Goal: Obtain resource: Download file/media

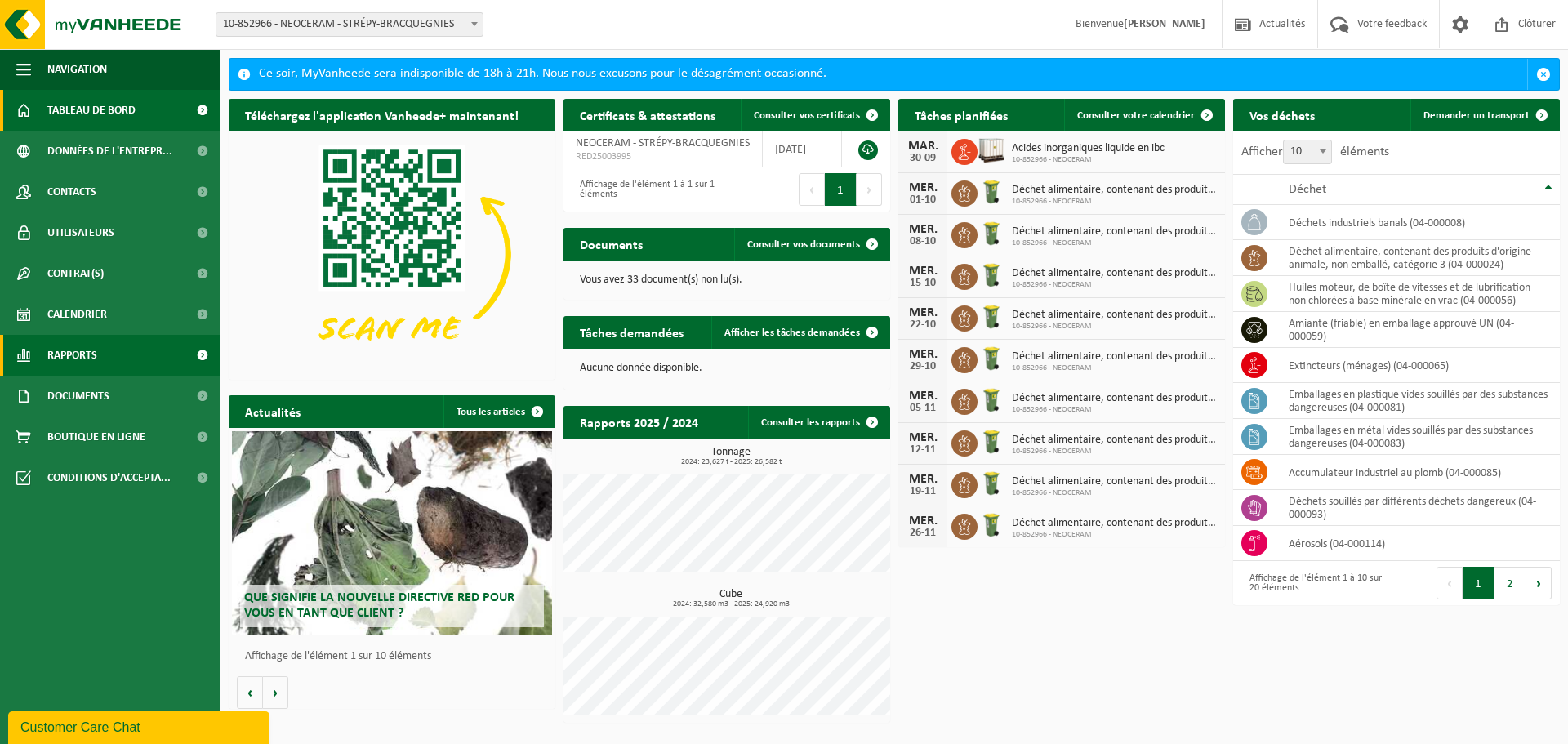
click at [78, 346] on span "Rapports" at bounding box center [73, 355] width 50 height 41
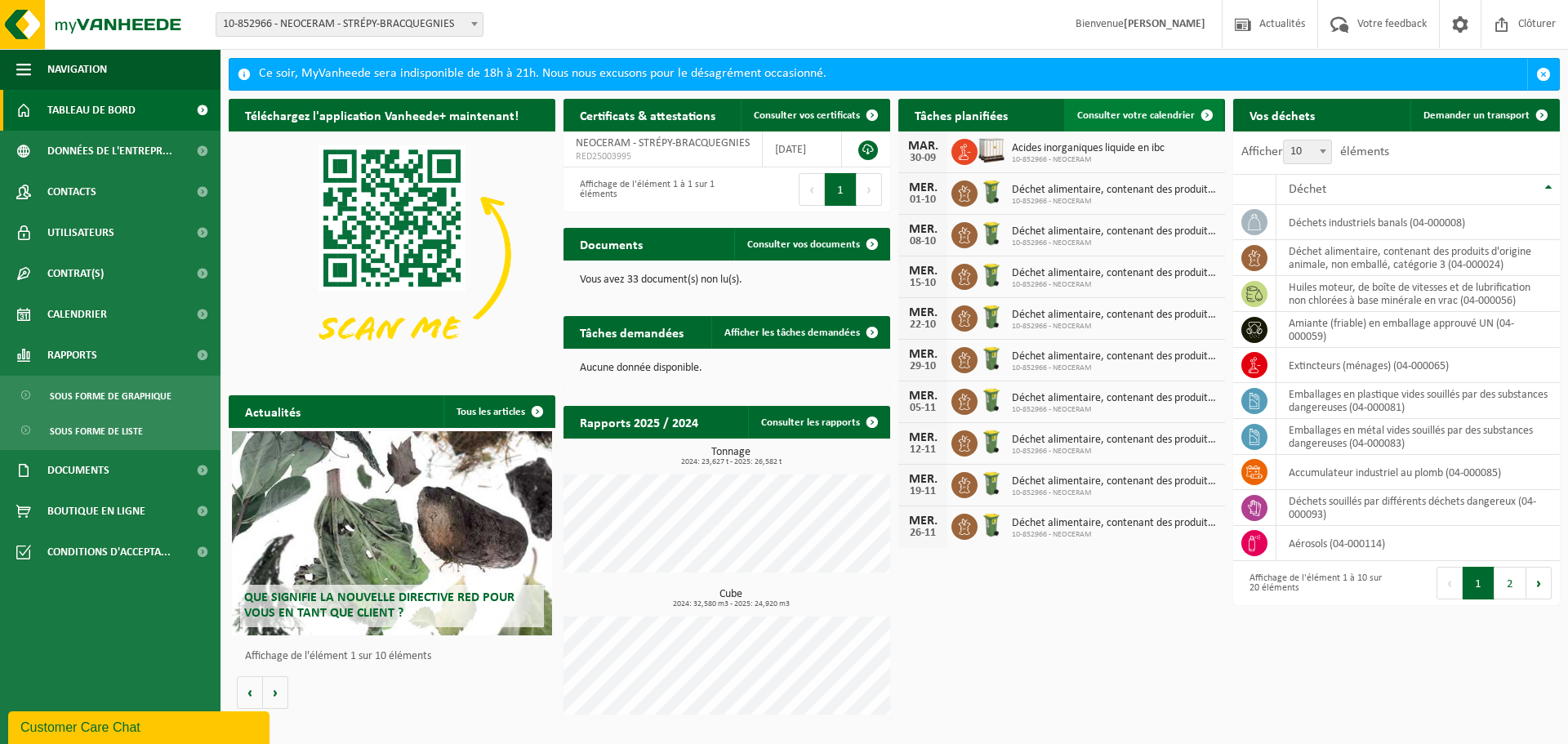
click at [1147, 112] on span "Consulter votre calendrier" at bounding box center [1136, 115] width 118 height 11
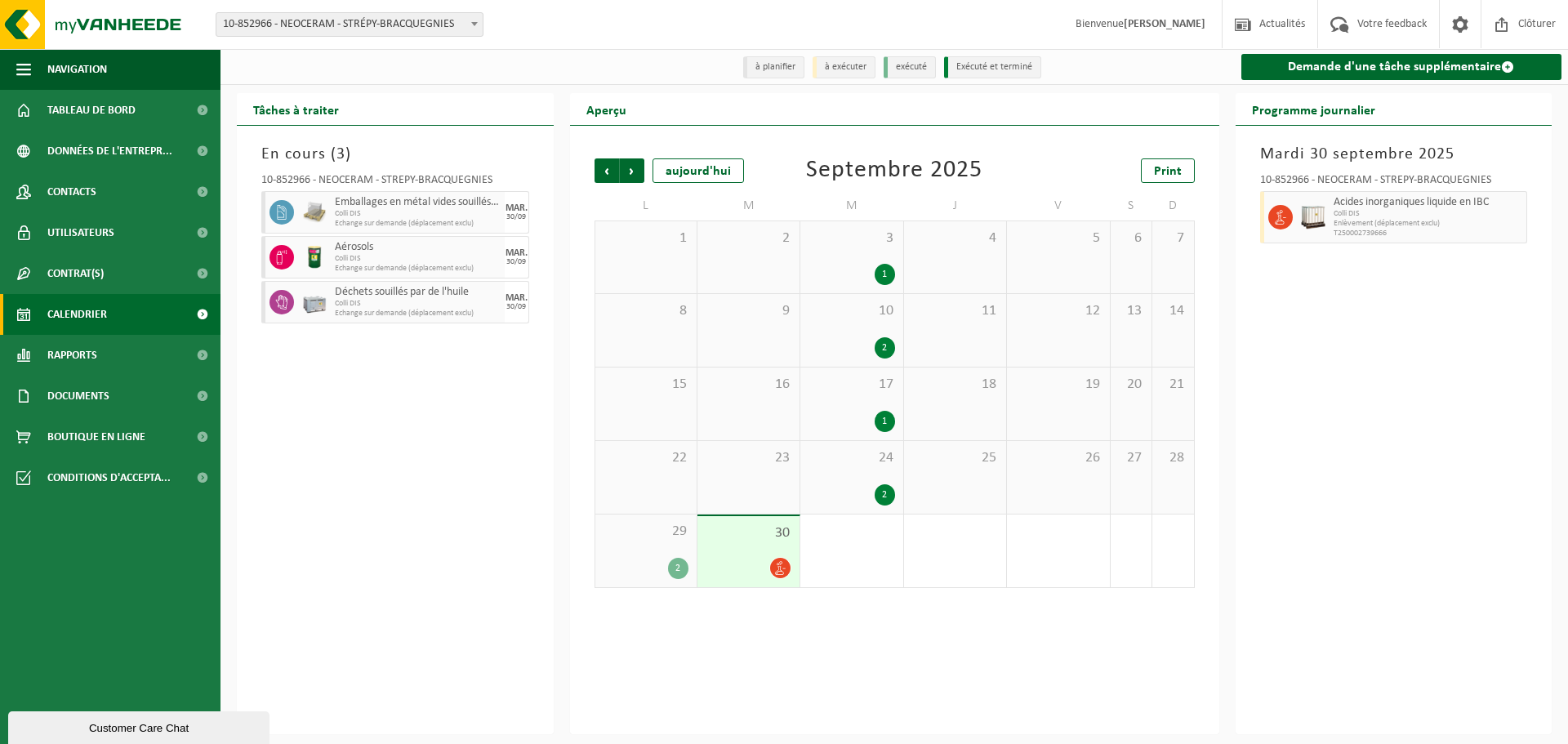
click at [1395, 212] on span "Colli DIS" at bounding box center [1428, 214] width 190 height 10
click at [355, 184] on div "10-852966 - NEOCERAM - STRÉPY-BRACQUEGNIES" at bounding box center [395, 183] width 268 height 17
click at [362, 206] on span "Emballages en métal vides souillés par des substances dangereuses" at bounding box center [417, 203] width 166 height 13
click at [95, 357] on span "Rapports" at bounding box center [73, 355] width 50 height 41
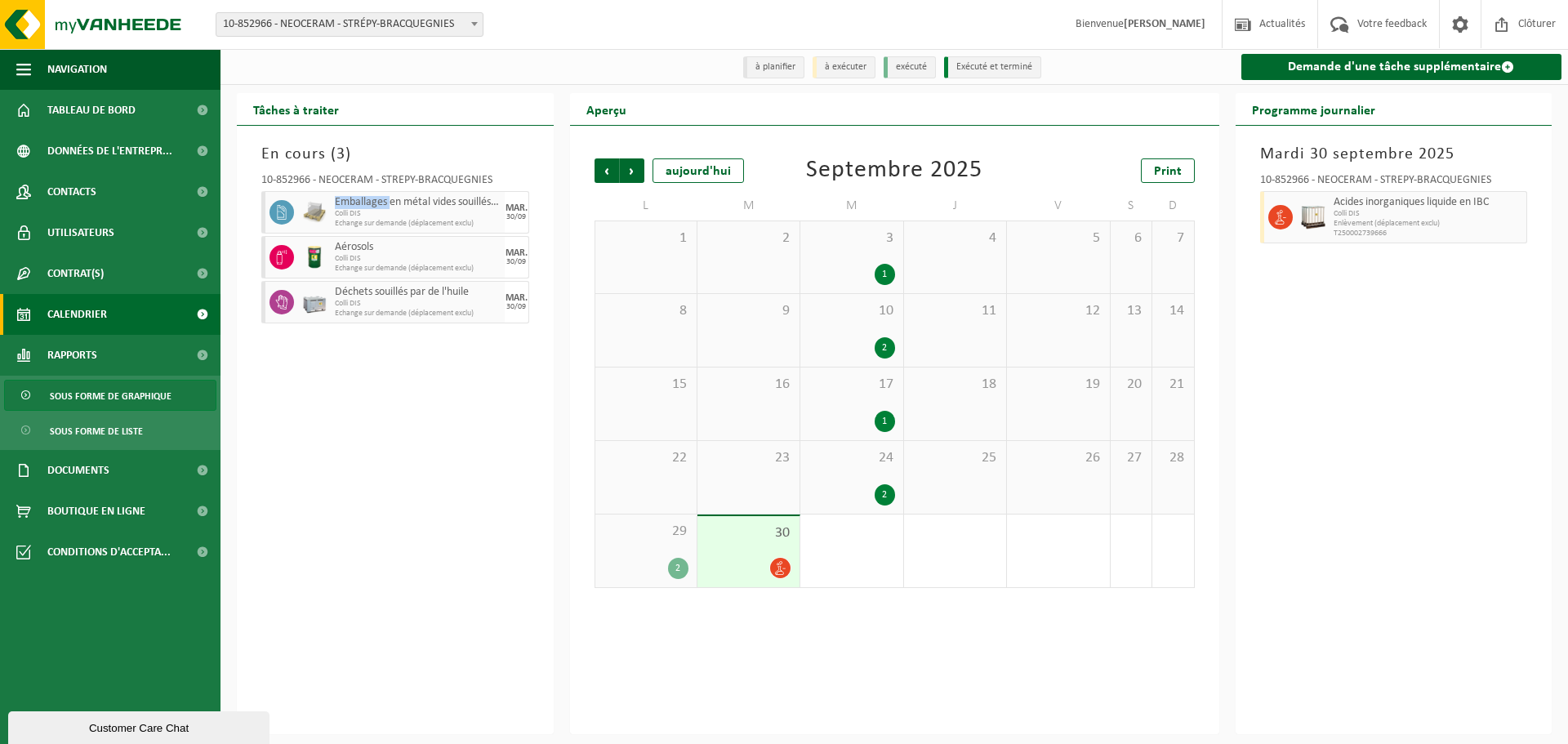
click at [100, 399] on span "Sous forme de graphique" at bounding box center [111, 396] width 122 height 31
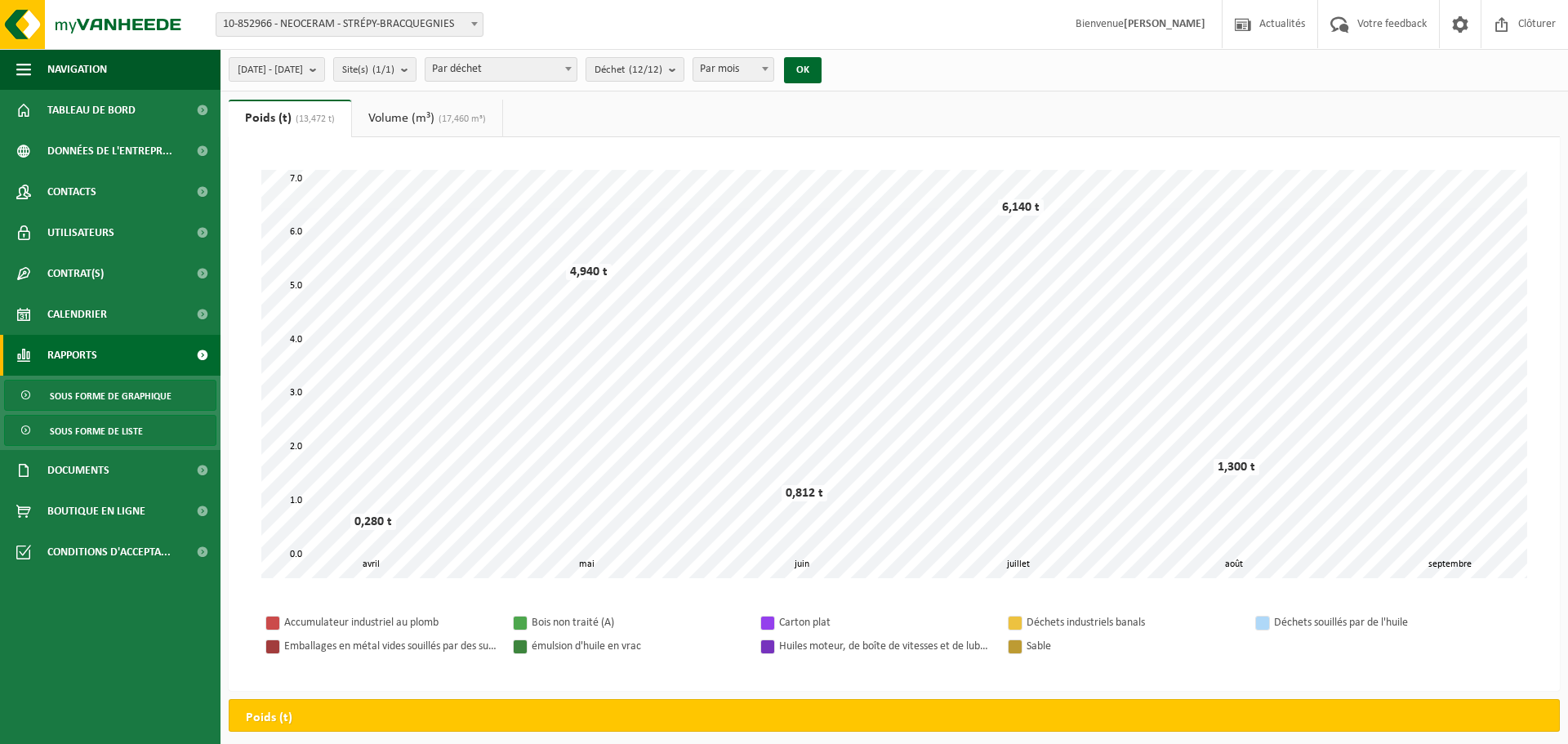
click at [103, 430] on span "Sous forme de liste" at bounding box center [97, 431] width 94 height 31
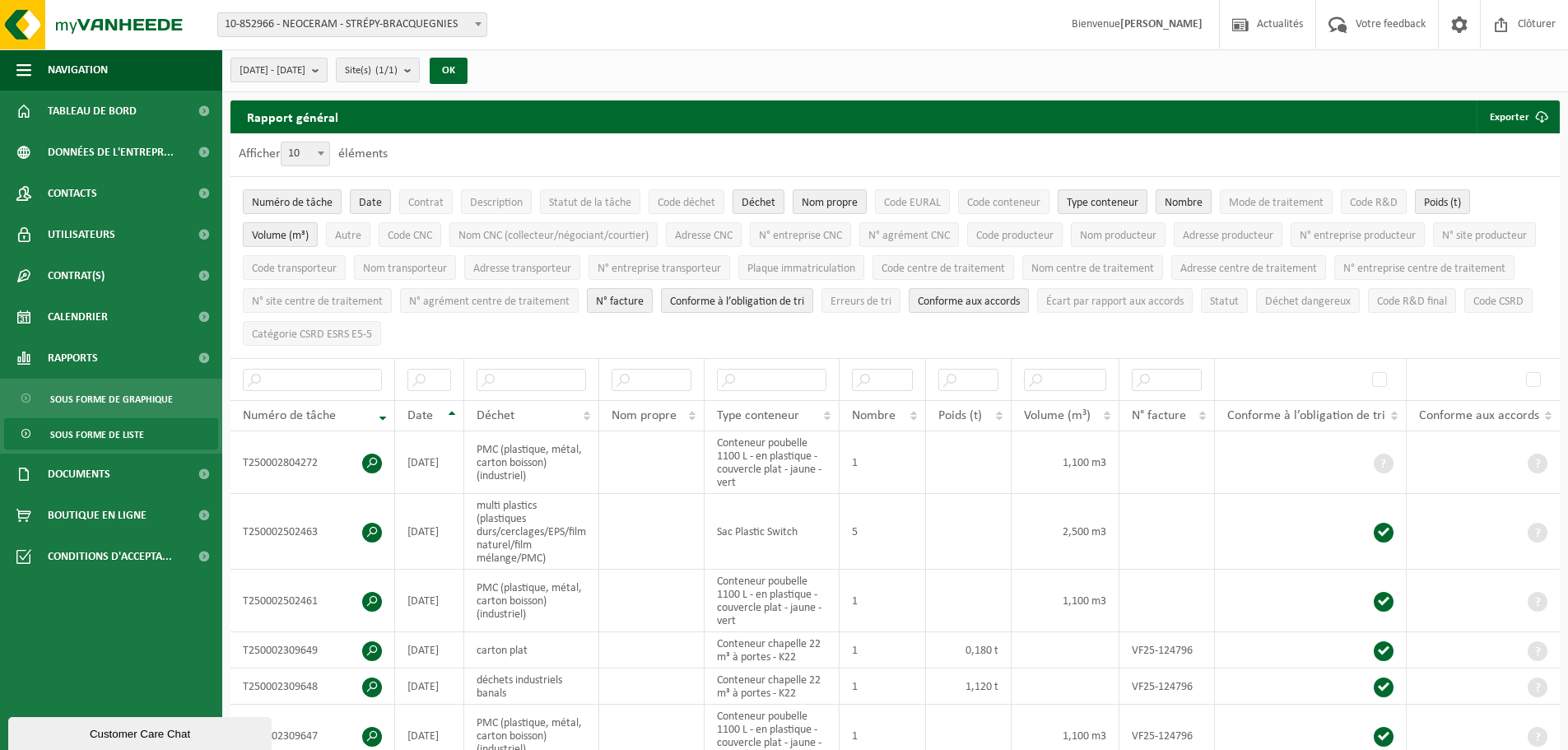
click at [305, 72] on span "[DATE] - [DATE]" at bounding box center [273, 70] width 66 height 24
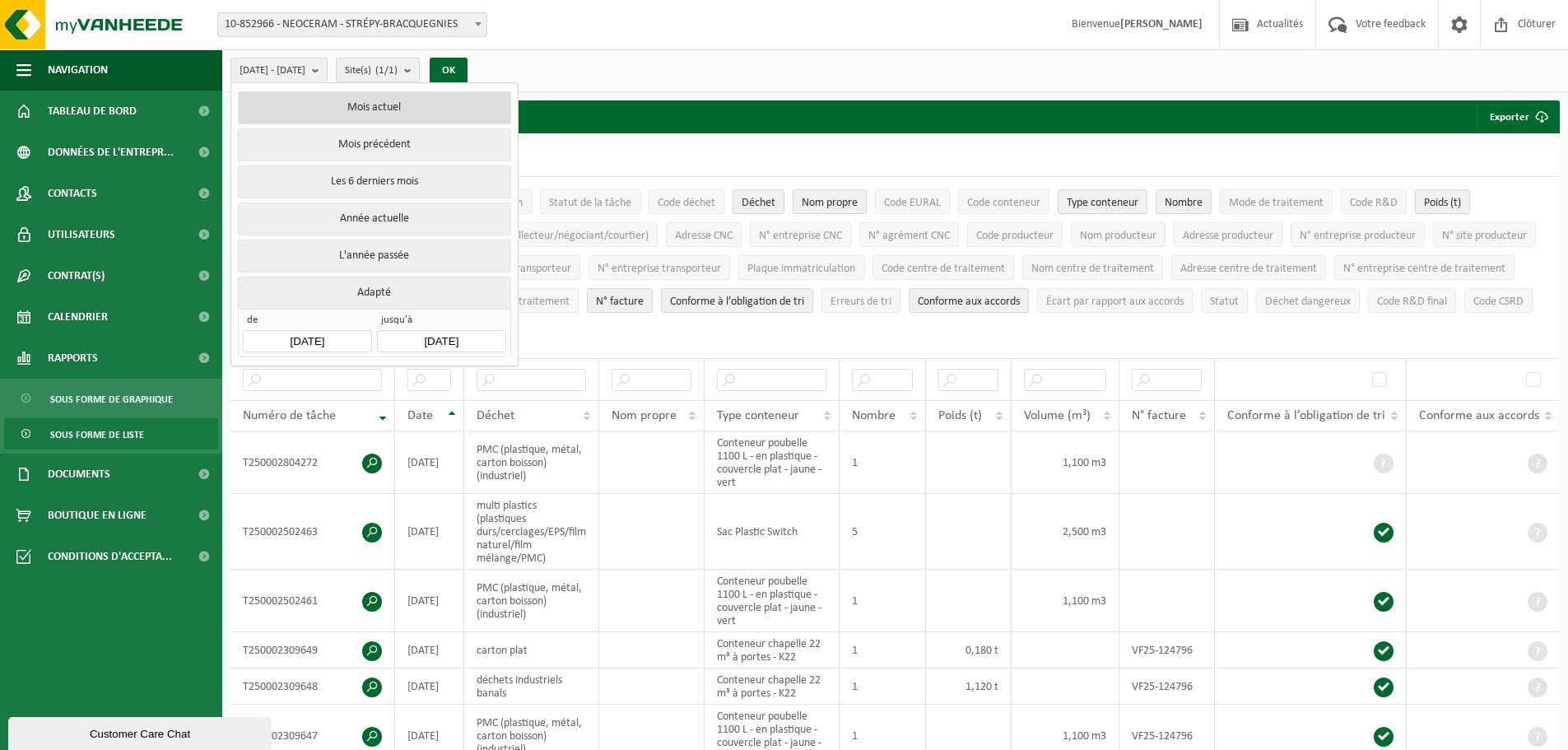
click at [384, 113] on button "Mois actuel" at bounding box center [374, 108] width 273 height 33
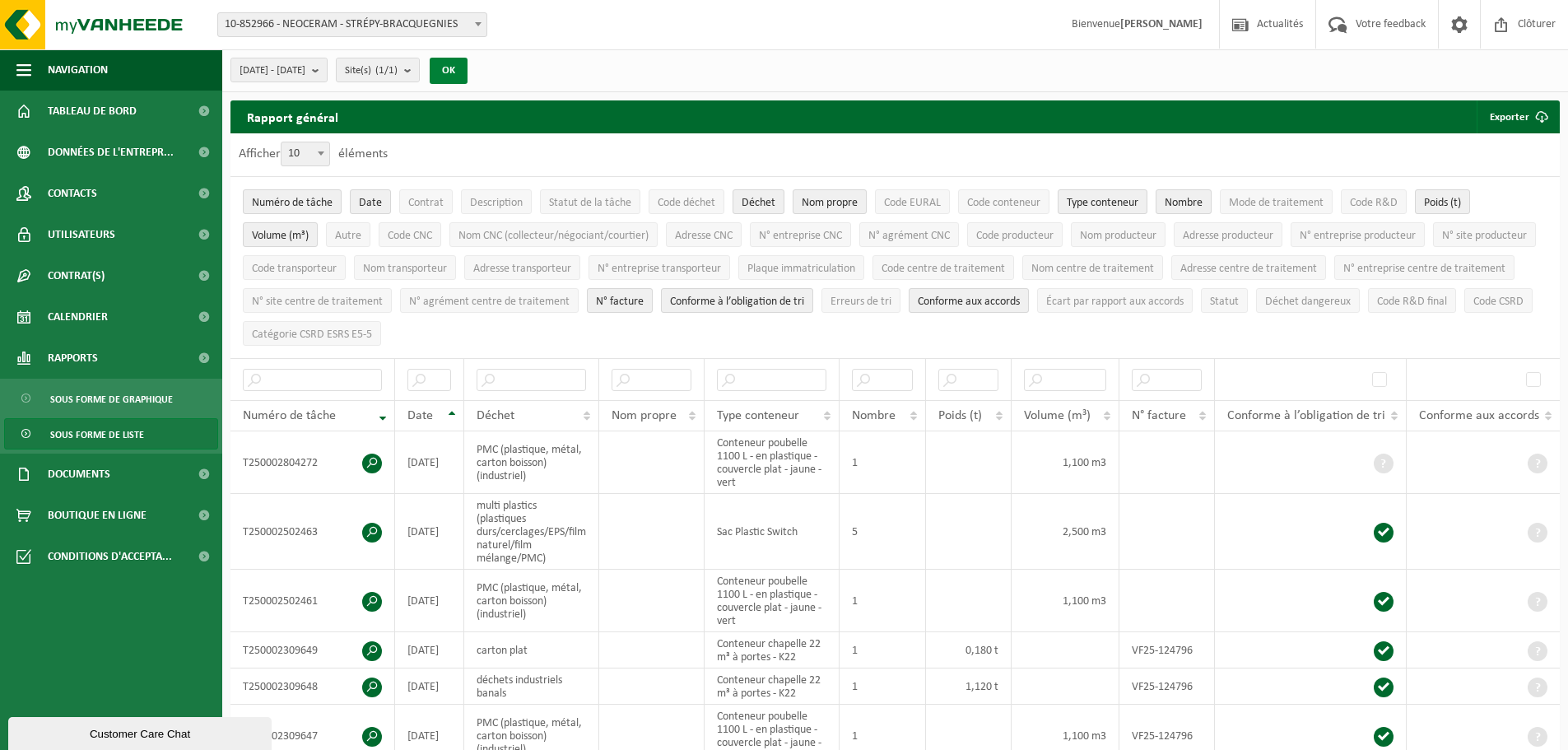
click at [468, 67] on button "OK" at bounding box center [448, 70] width 38 height 26
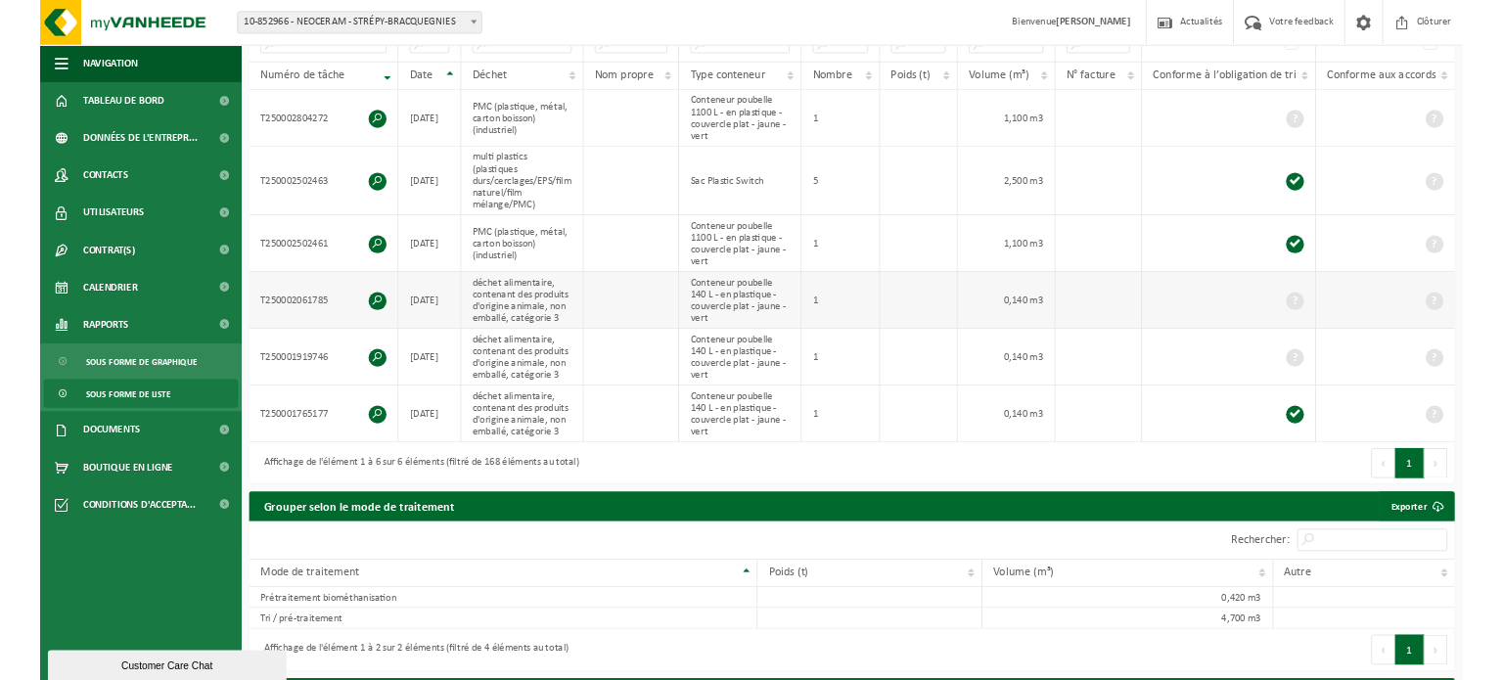
scroll to position [391, 0]
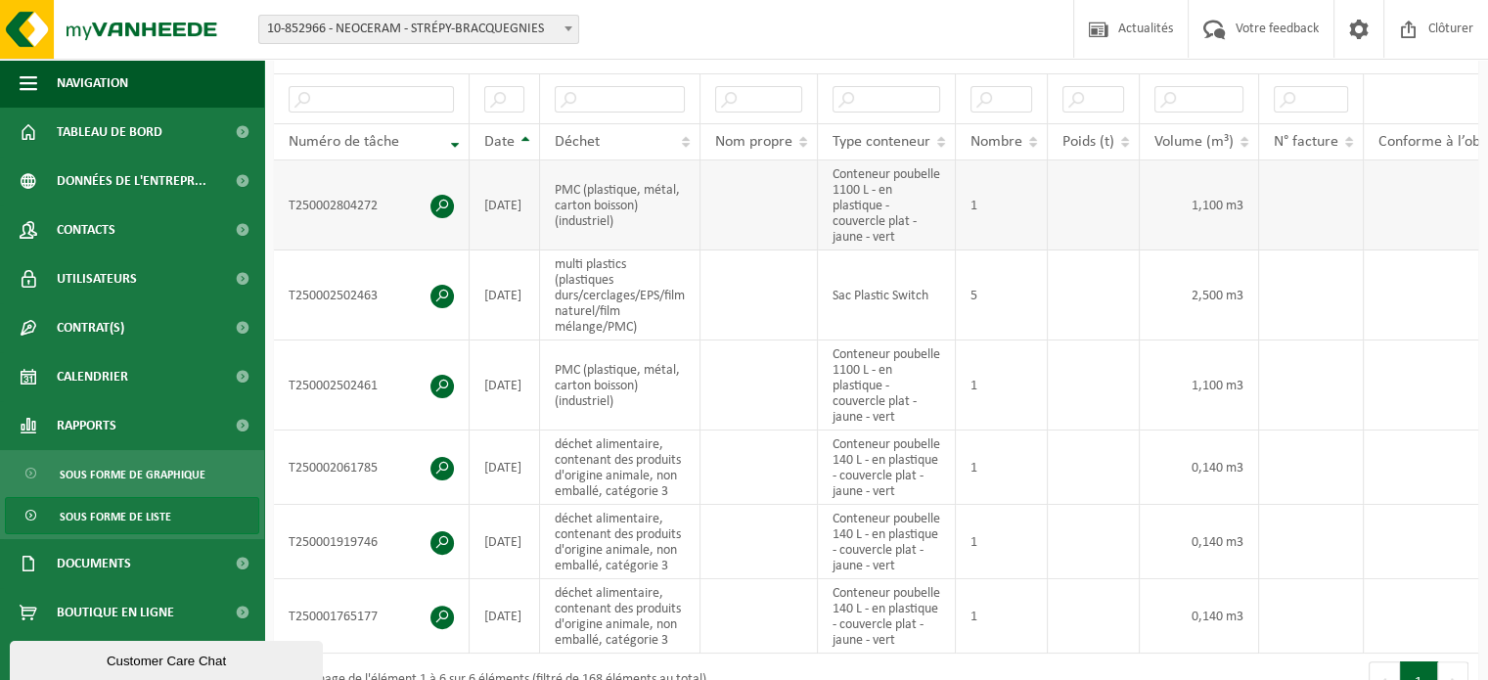
click at [445, 204] on span at bounding box center [441, 206] width 23 height 23
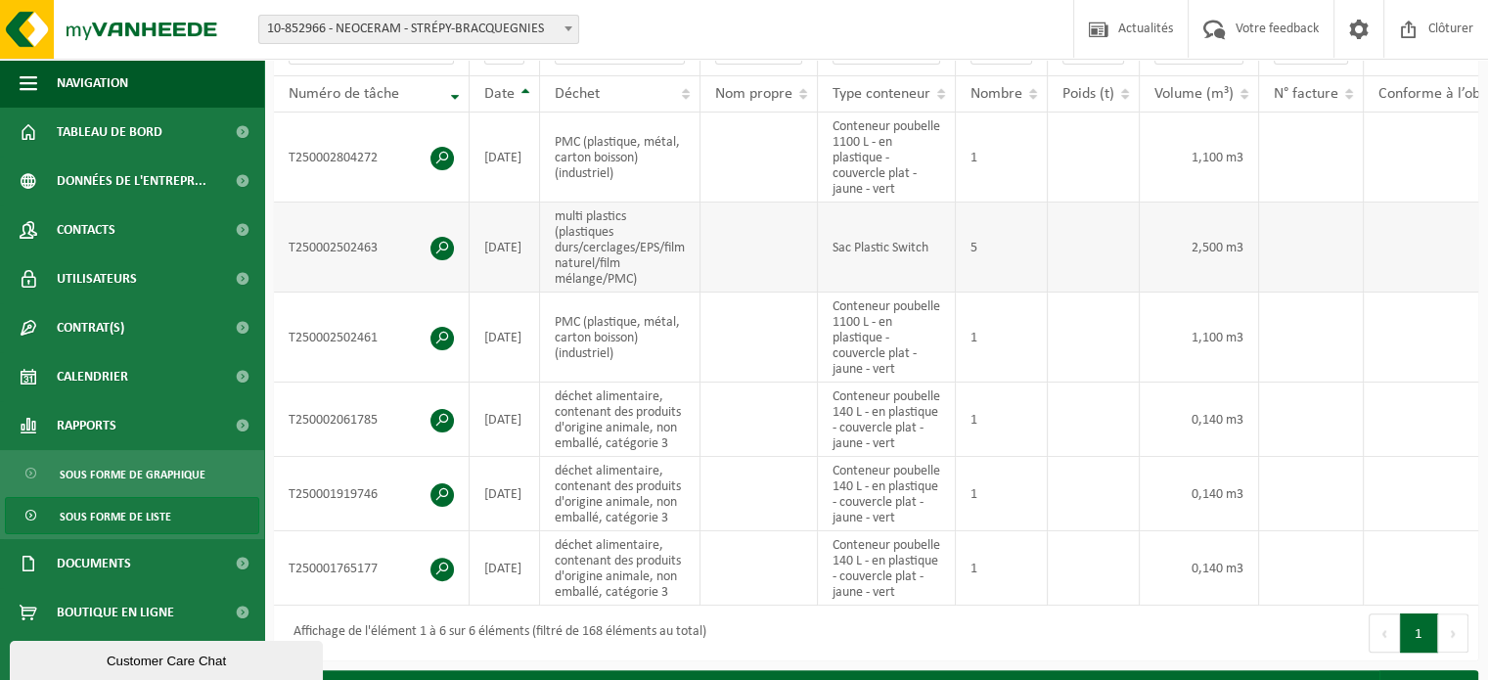
scroll to position [391, 0]
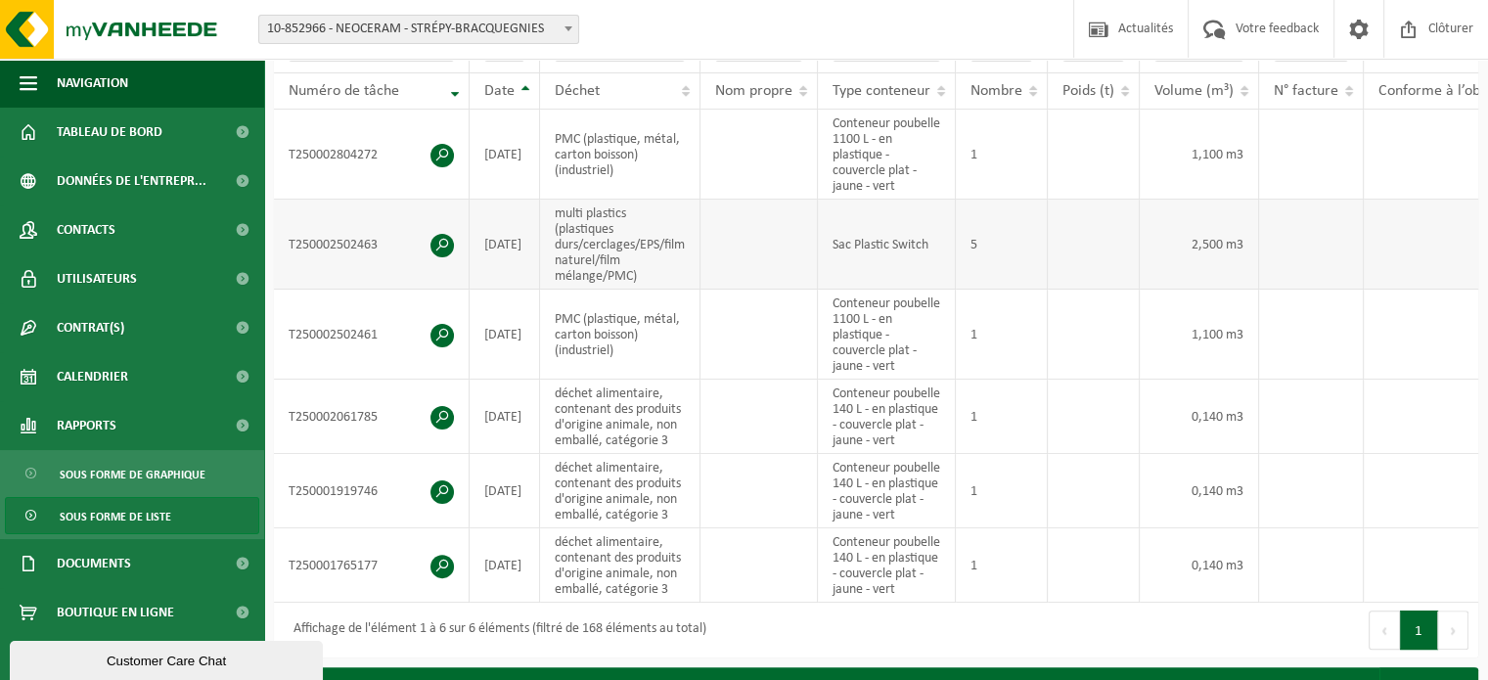
click at [442, 234] on span at bounding box center [441, 245] width 23 height 23
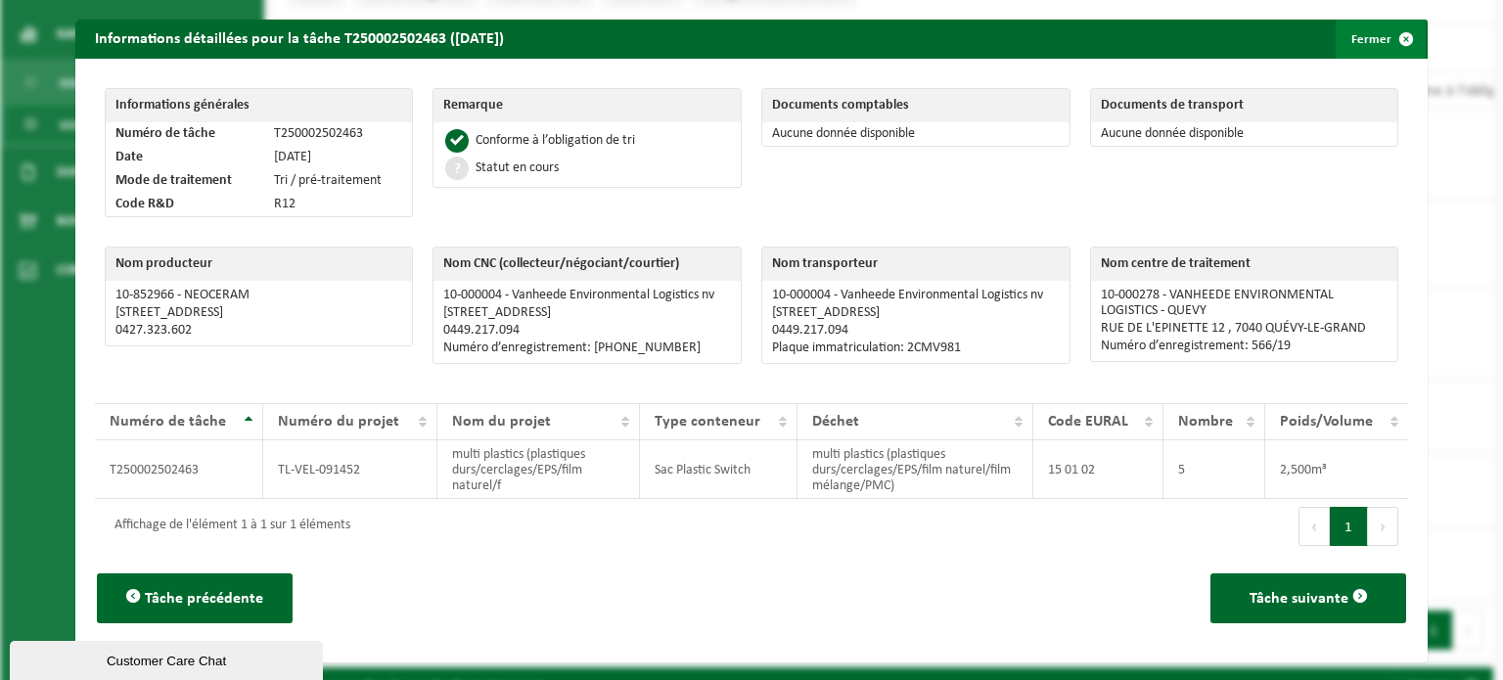
click at [1370, 48] on button "Fermer" at bounding box center [1380, 39] width 90 height 39
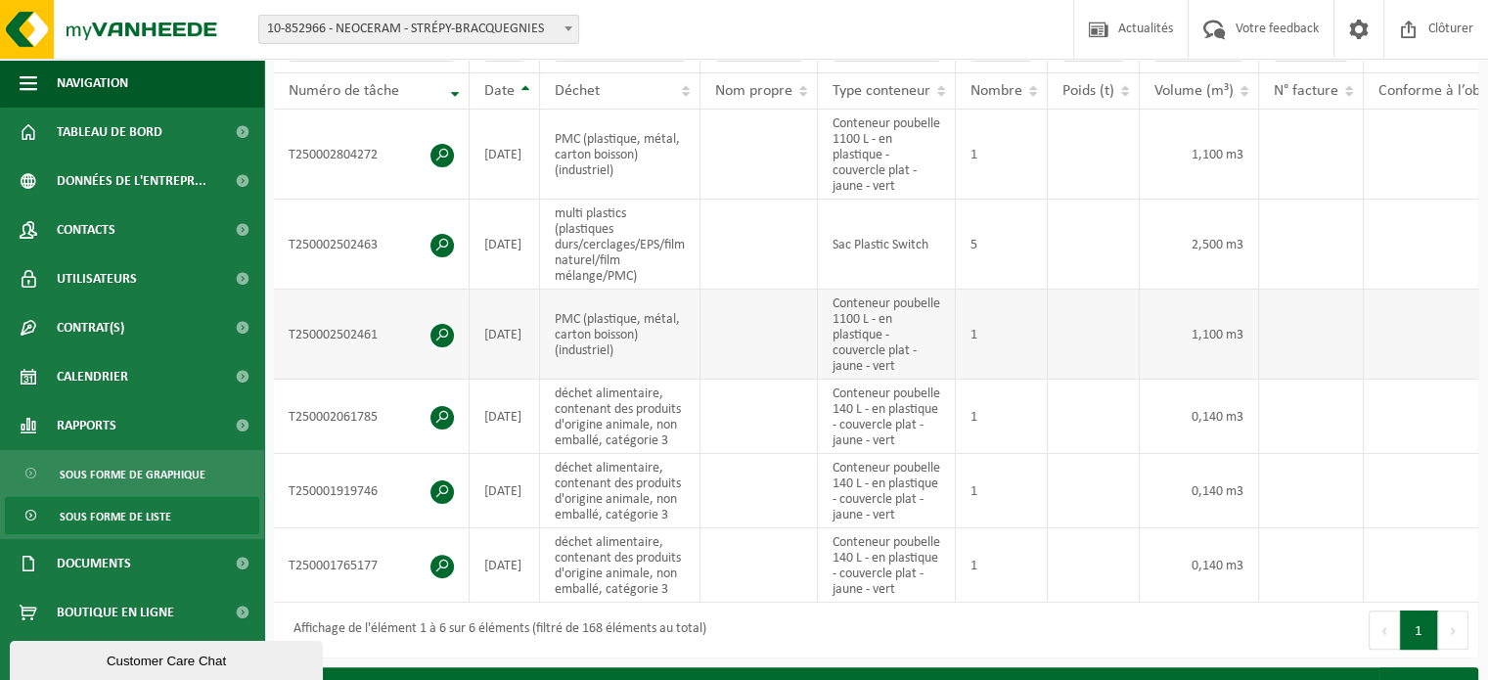
click at [448, 332] on span at bounding box center [441, 335] width 23 height 23
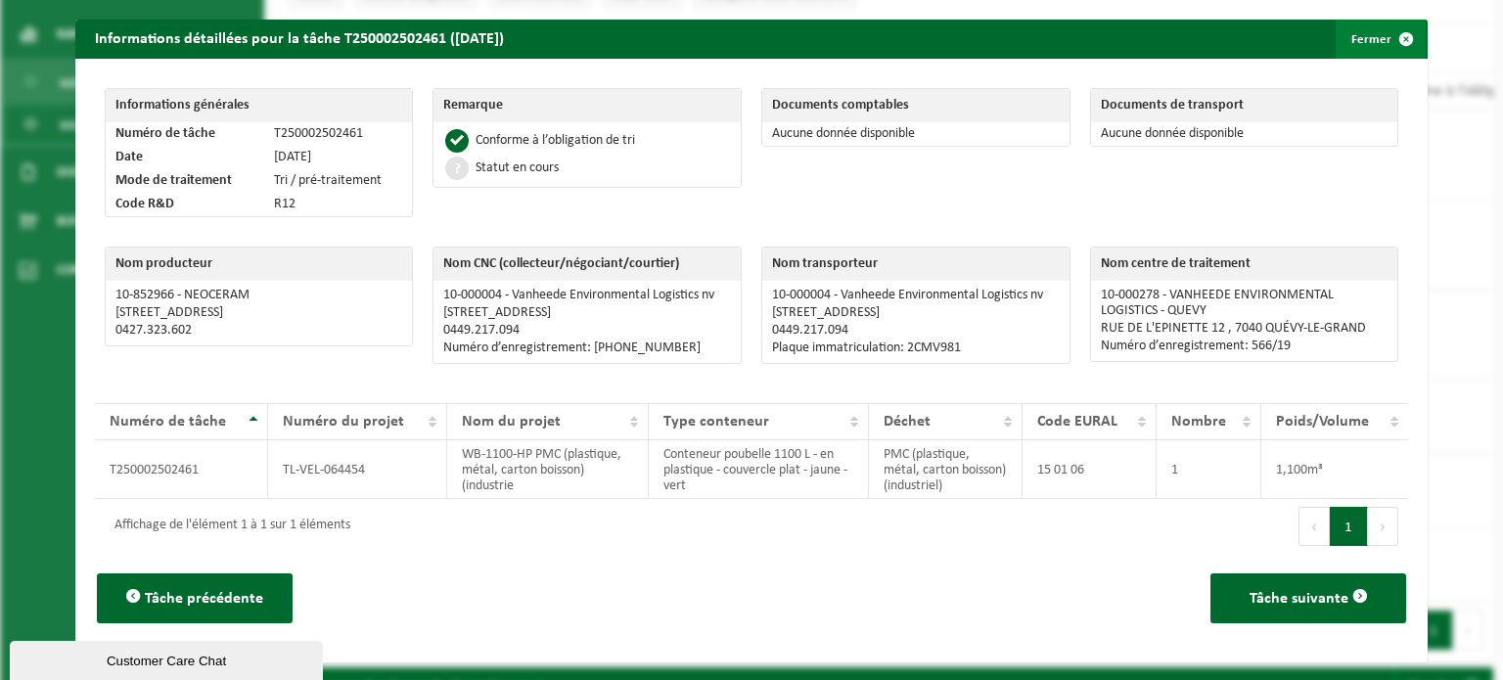
click at [1364, 39] on button "Fermer" at bounding box center [1380, 39] width 90 height 39
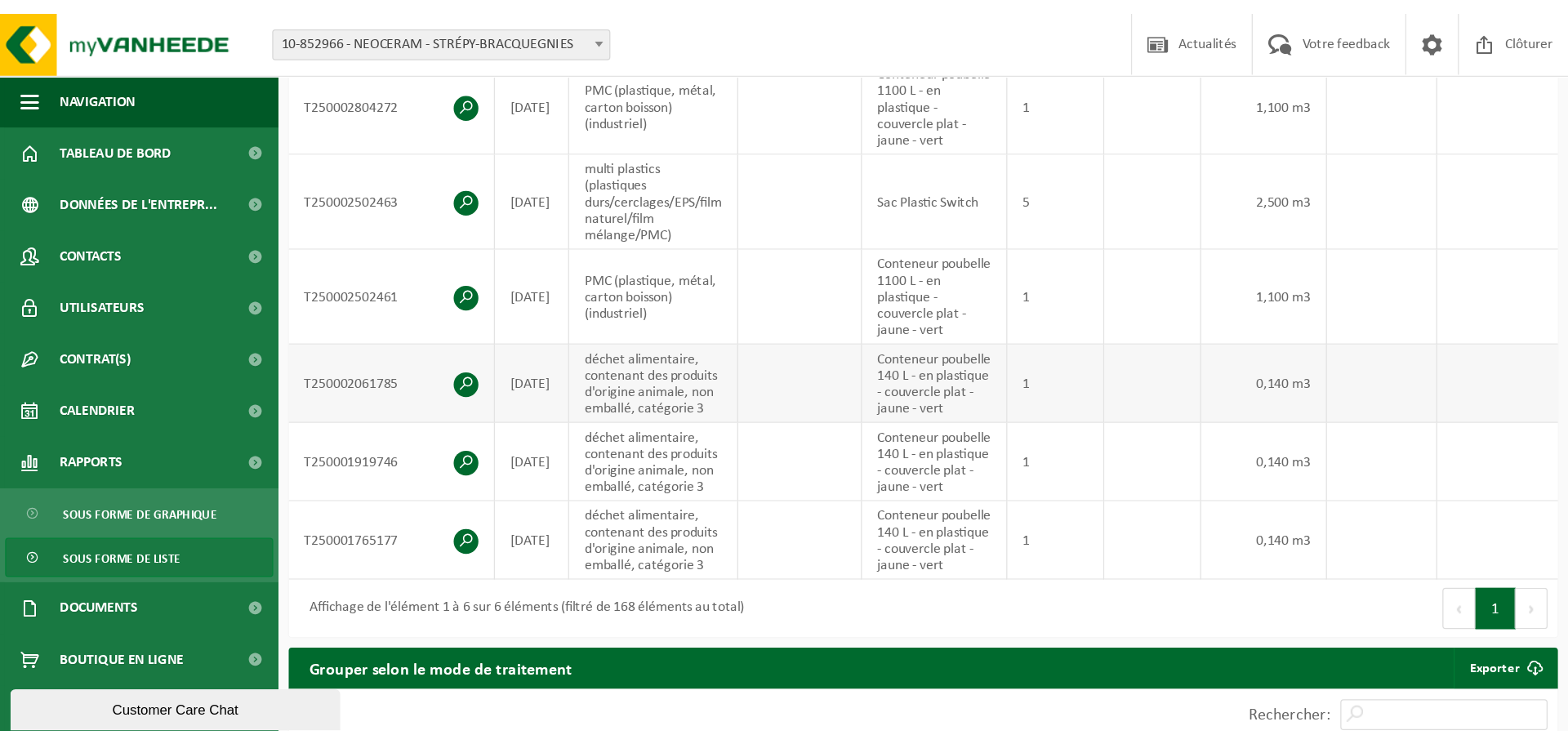
scroll to position [408, 0]
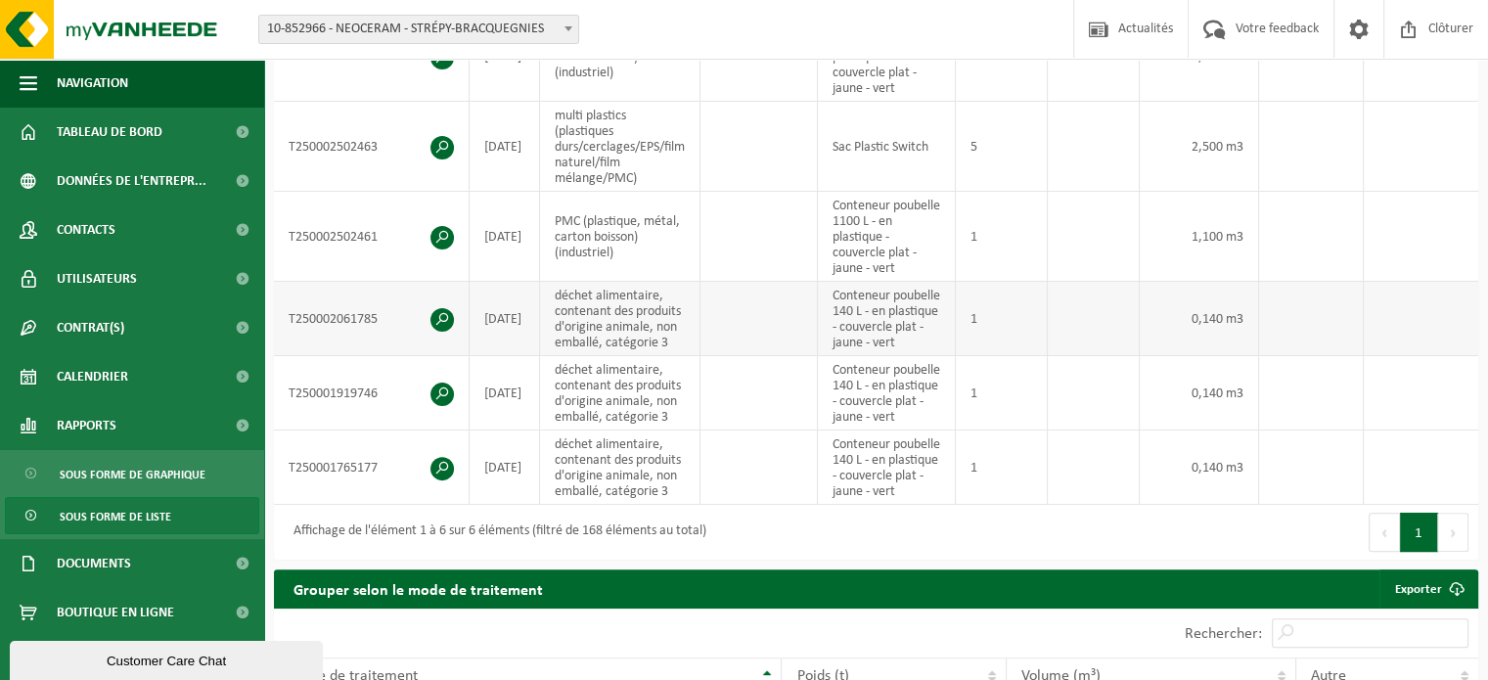
click at [448, 324] on span at bounding box center [441, 319] width 23 height 23
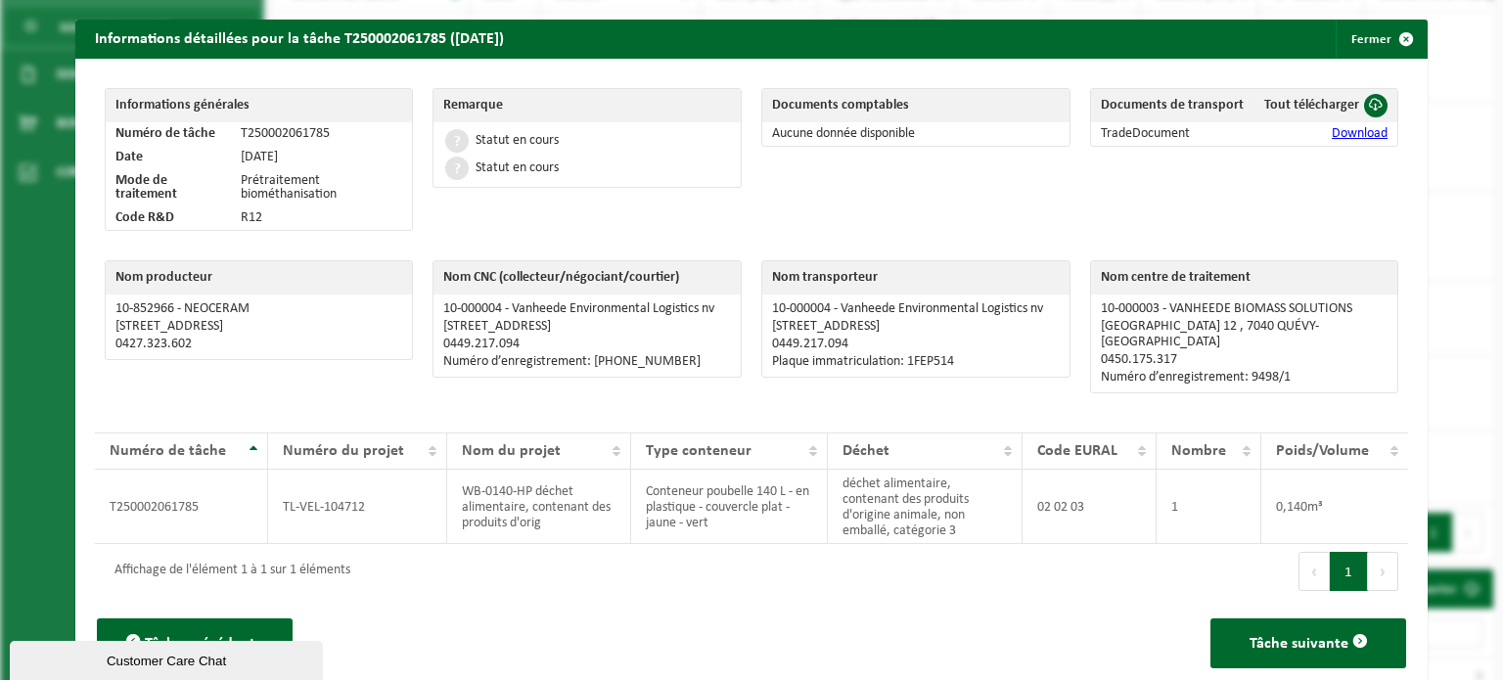
click at [1362, 136] on link "Download" at bounding box center [1359, 133] width 56 height 15
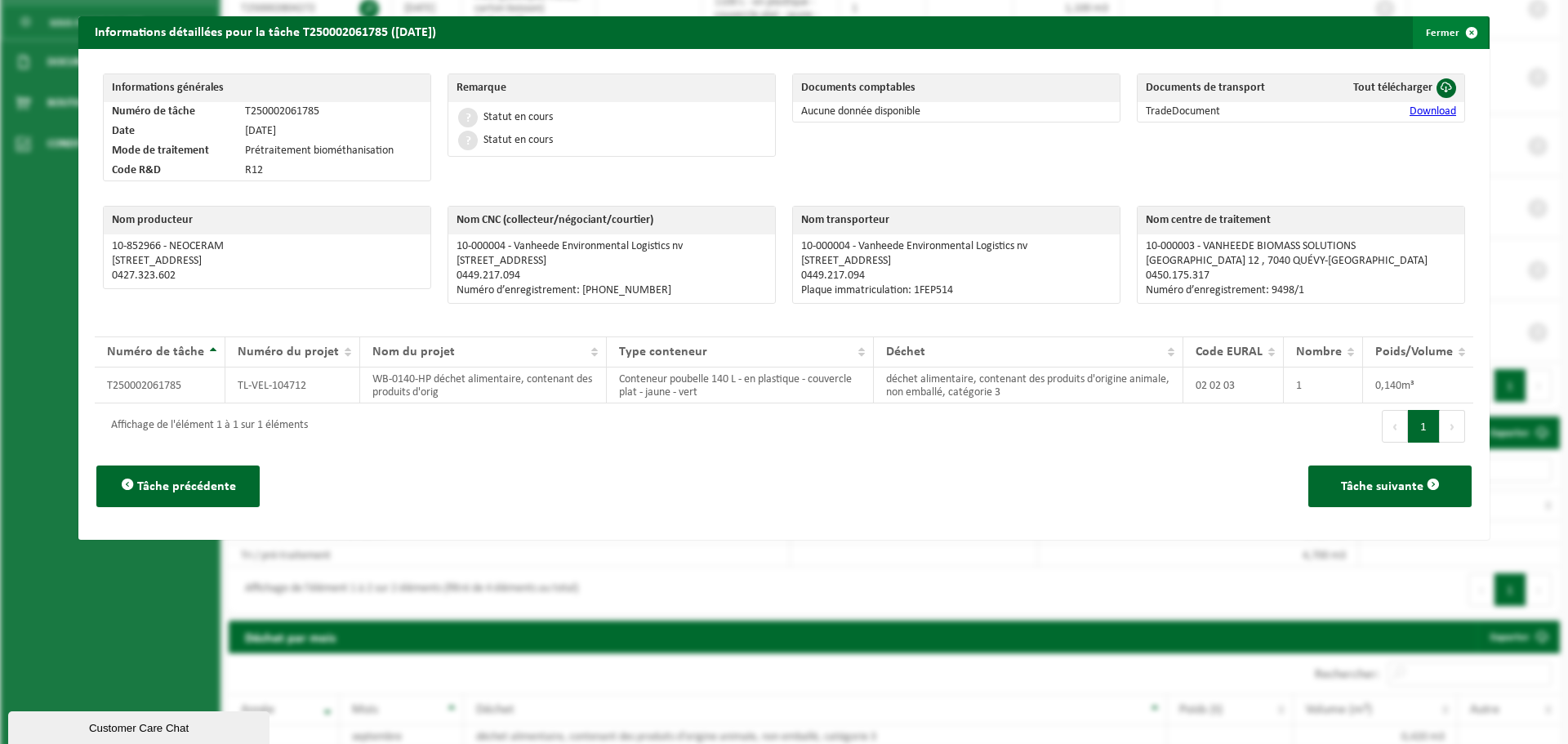
click at [1242, 31] on button "Fermer" at bounding box center [1450, 33] width 75 height 33
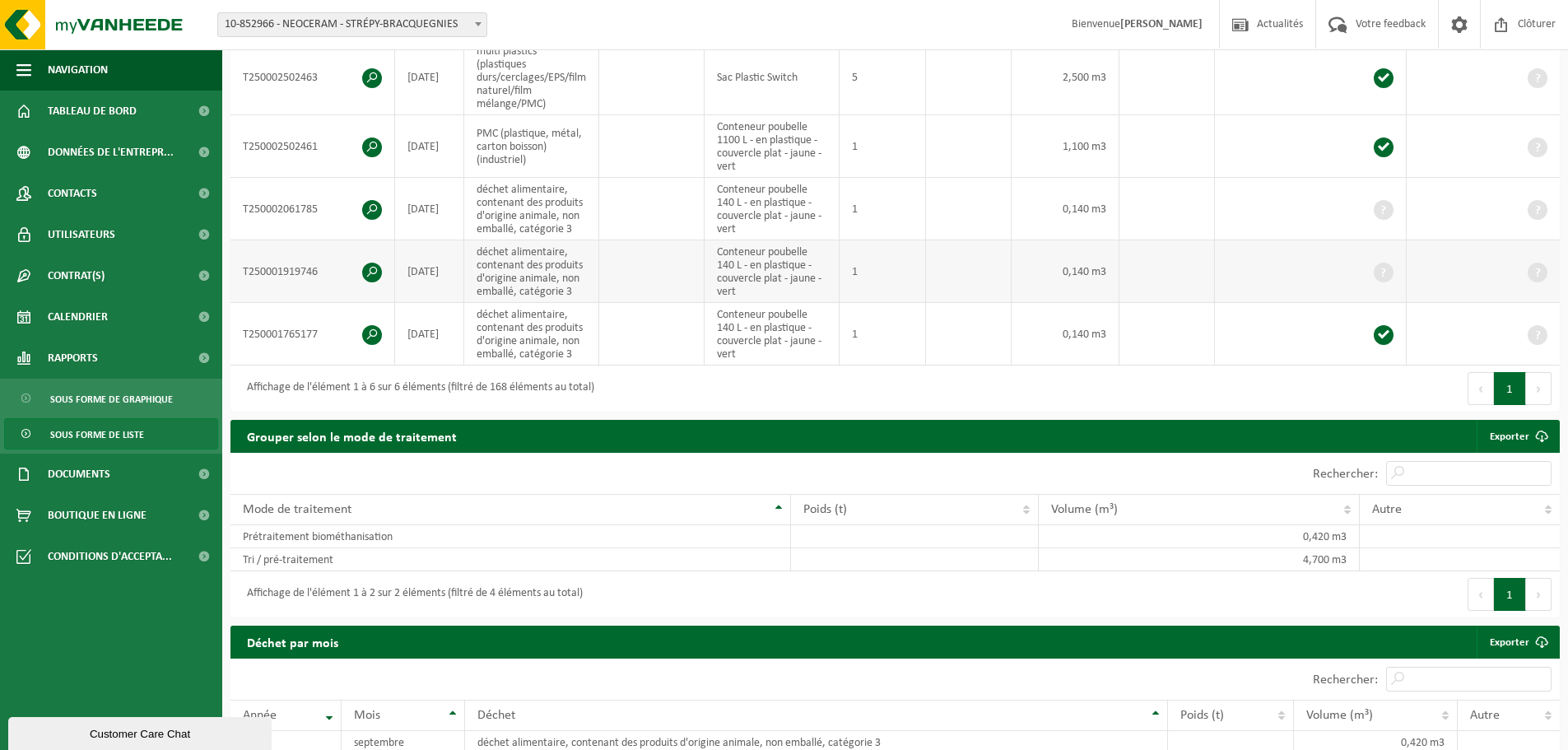
click at [376, 266] on span at bounding box center [371, 272] width 19 height 19
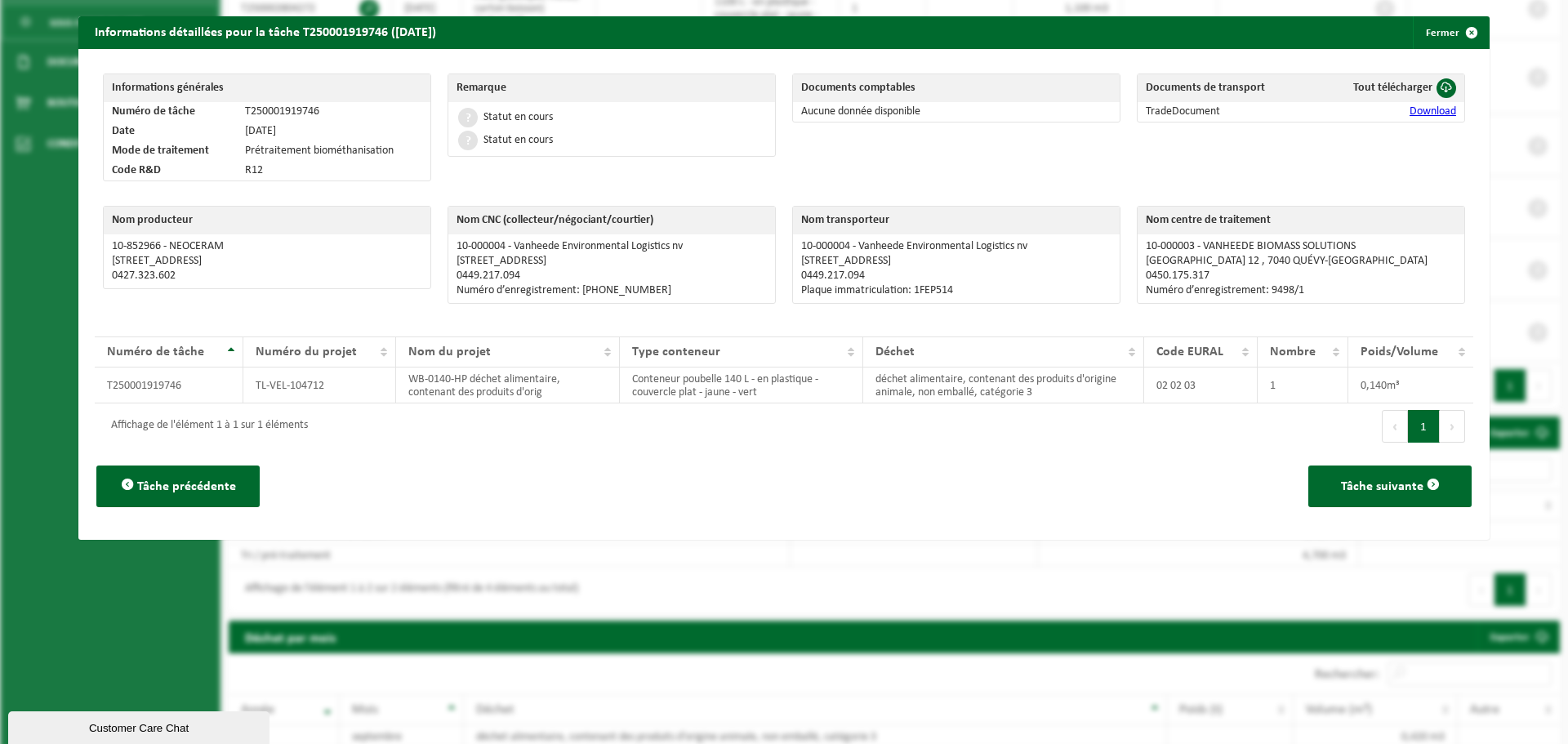
click at [1242, 114] on link "Download" at bounding box center [1433, 111] width 47 height 13
click at [1242, 29] on span "button" at bounding box center [1471, 33] width 33 height 33
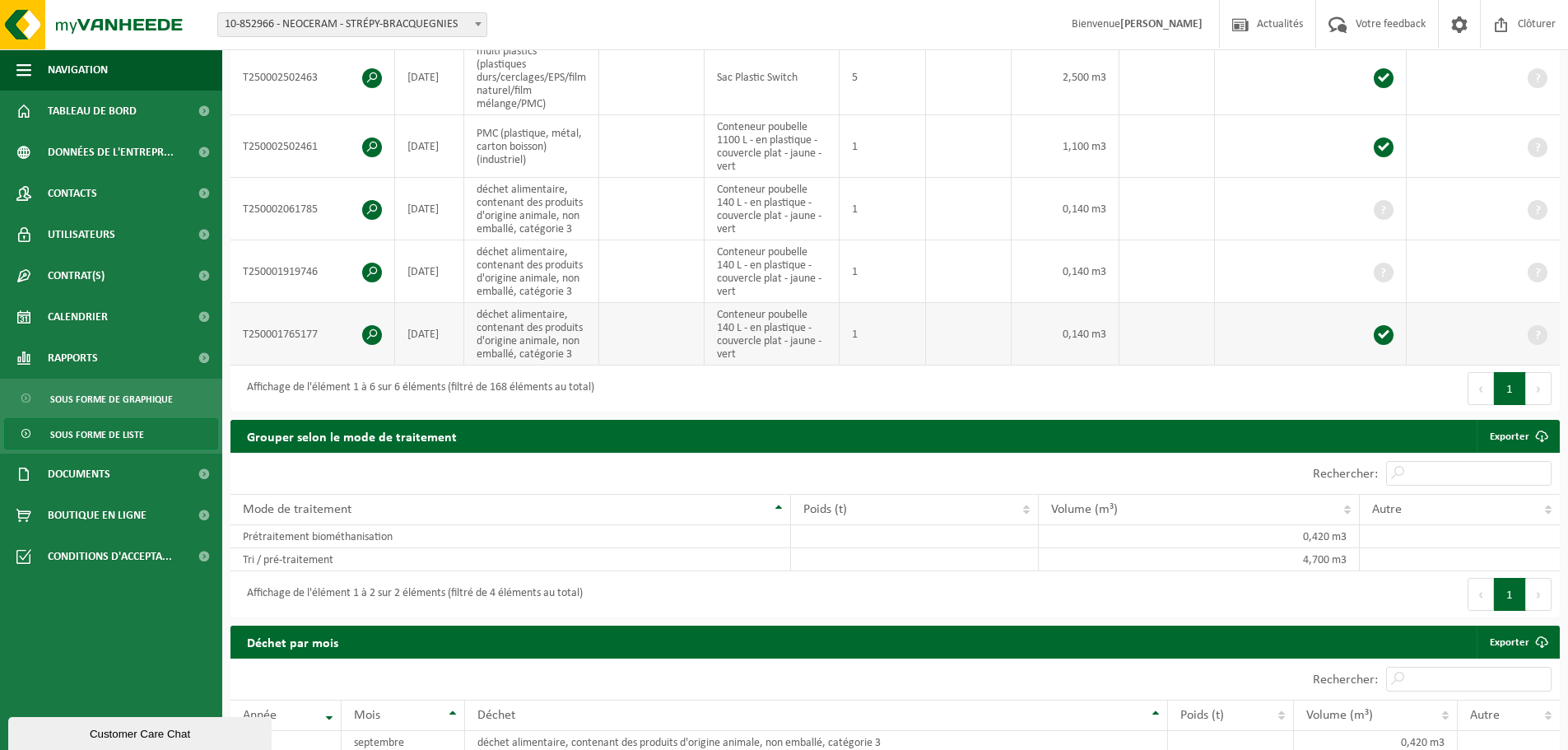
click at [368, 327] on span at bounding box center [371, 334] width 19 height 19
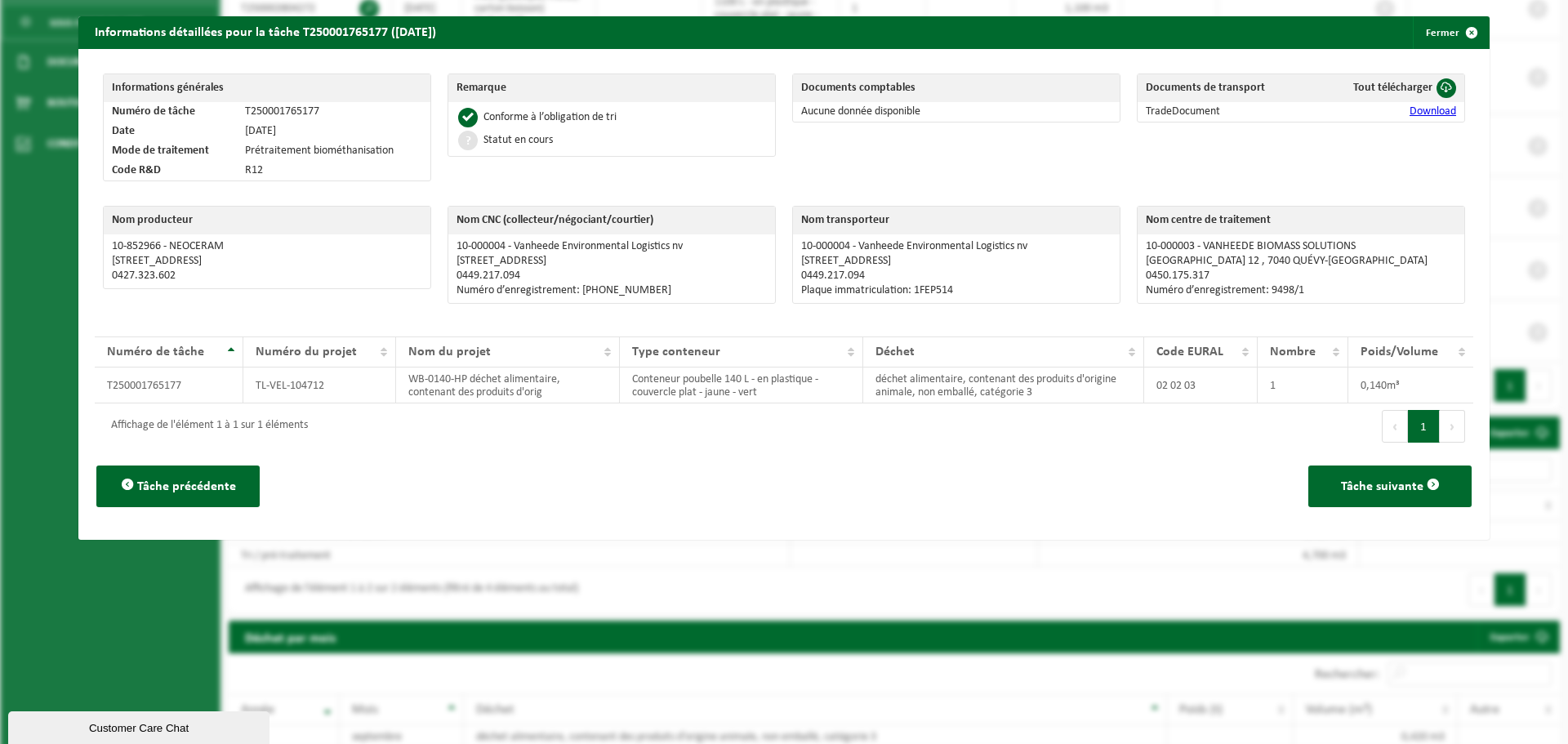
click at [1242, 108] on link "Download" at bounding box center [1433, 111] width 47 height 13
click at [1242, 112] on link "Download" at bounding box center [1433, 111] width 47 height 13
